Goal: Information Seeking & Learning: Learn about a topic

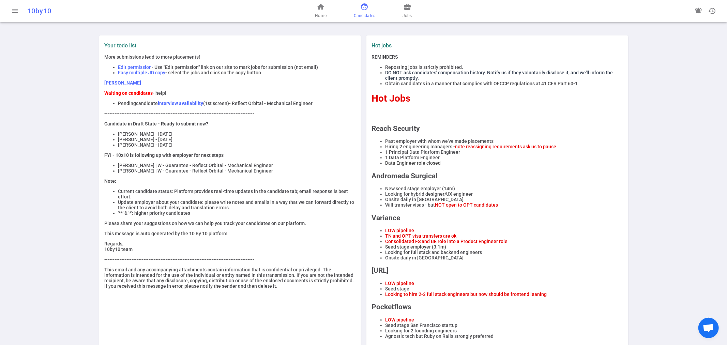
drag, startPoint x: 366, startPoint y: 11, endPoint x: 358, endPoint y: 13, distance: 8.4
click at [366, 11] on span "face" at bounding box center [364, 7] width 8 height 8
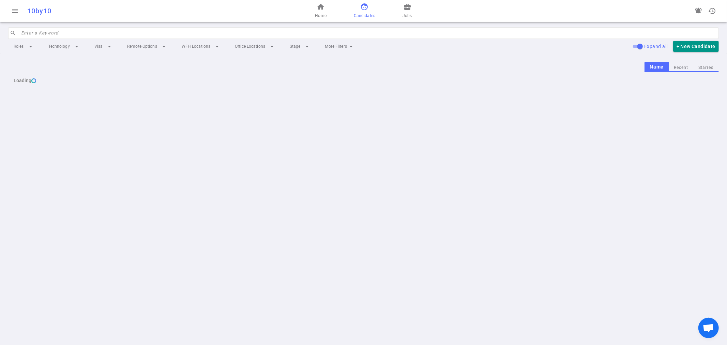
click at [144, 33] on input "search" at bounding box center [367, 33] width 693 height 11
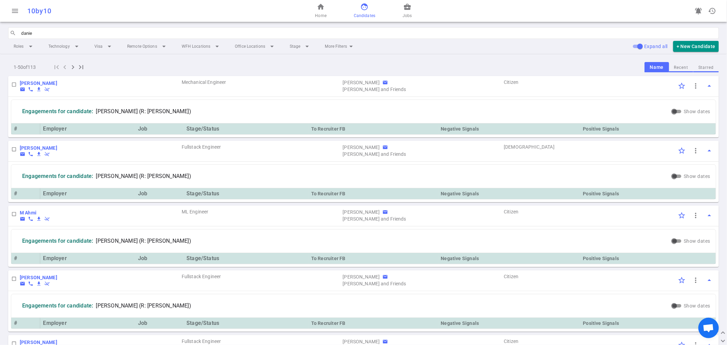
type input "[PERSON_NAME]"
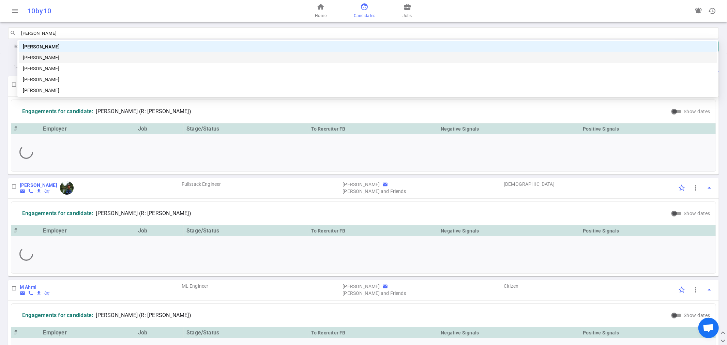
click at [48, 59] on div "[PERSON_NAME]" at bounding box center [368, 57] width 690 height 7
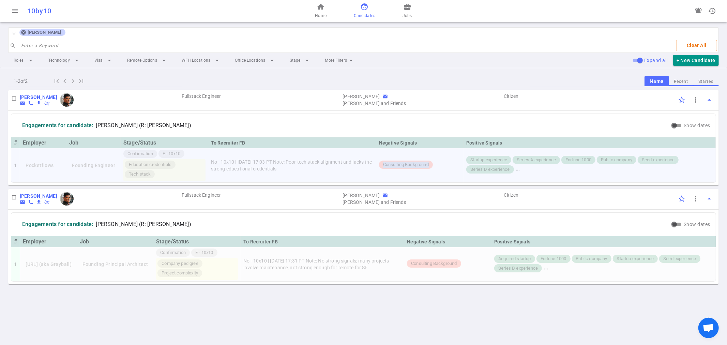
drag, startPoint x: 380, startPoint y: 165, endPoint x: 434, endPoint y: 171, distance: 53.8
click at [434, 171] on td "Consulting Background" at bounding box center [419, 165] width 87 height 34
copy span "Consulting Background"
drag, startPoint x: 346, startPoint y: 260, endPoint x: 407, endPoint y: 268, distance: 61.4
click at [404, 268] on td "No - 10x10 | [DATE] 17:31 PT Note: No strong signals; many projects involve mai…" at bounding box center [321, 264] width 163 height 34
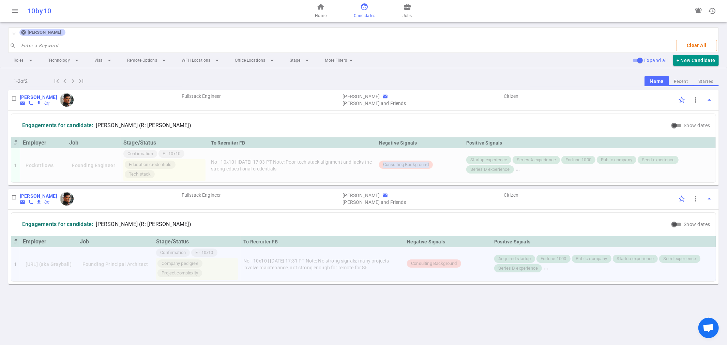
copy td "No strong signals; many projects involve maintenance; not strong enough for rem…"
